Goal: Task Accomplishment & Management: Use online tool/utility

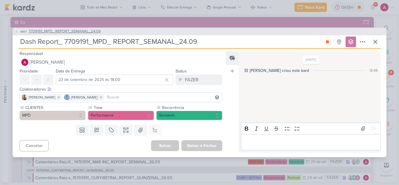
click at [21, 33] on span "IM171" at bounding box center [24, 31] width 8 height 4
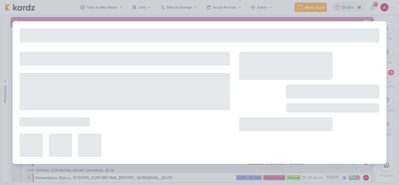
type input "7709191_MPD_ REPORT_SEMANAL_24.09"
type input "24 de setembro de 2025 às 18:00"
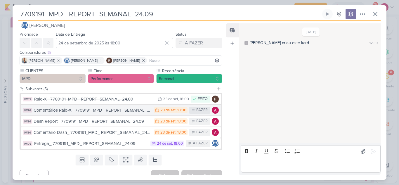
scroll to position [16, 0]
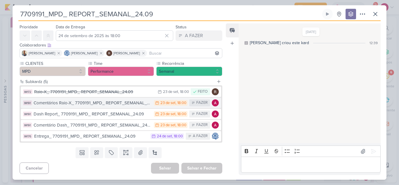
click at [95, 105] on div "Comentários Raio-X_ 7709191_MPD_ REPORT_SEMANAL_24.09" at bounding box center [92, 103] width 117 height 7
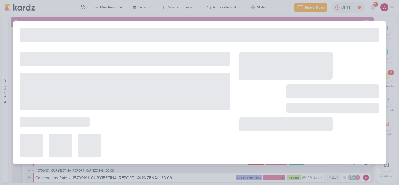
type input "Comentários Raio-X_ 7709191_MPD_ REPORT_SEMANAL_24.09"
type input "23 de setembro de 2025 às 18:00"
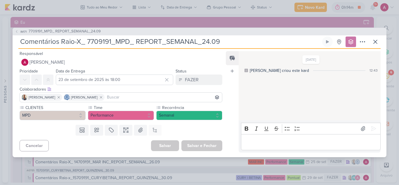
click at [252, 140] on p "Editor editing area: main" at bounding box center [310, 141] width 133 height 7
click at [372, 126] on icon at bounding box center [374, 129] width 6 height 6
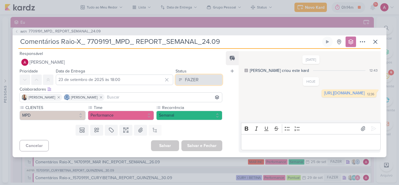
click at [200, 80] on button "FAZER" at bounding box center [198, 79] width 47 height 11
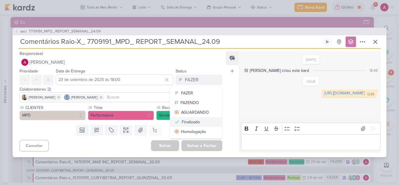
click at [194, 119] on div "Finalizado" at bounding box center [191, 122] width 18 height 6
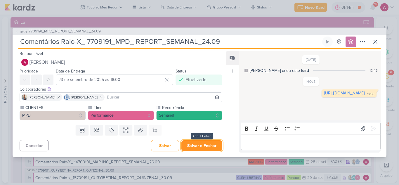
click at [196, 144] on button "Salvar e Fechar" at bounding box center [201, 145] width 41 height 11
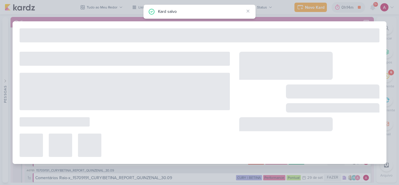
type input "7709191_MPD_ REPORT_SEMANAL_24.09"
type input "24 de setembro de 2025 às 18:00"
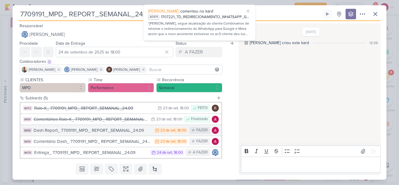
click at [99, 133] on div "Dash Report_ 7709191_MPD_ REPORT_SEMANAL_24.09" at bounding box center [92, 130] width 117 height 7
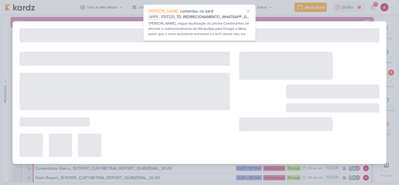
type input "Dash Report_ 7709191_MPD_ REPORT_SEMANAL_24.09"
type input "23 de setembro de 2025 às 18:00"
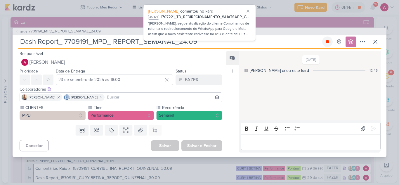
click at [328, 42] on icon at bounding box center [327, 41] width 3 height 3
